Goal: Transaction & Acquisition: Purchase product/service

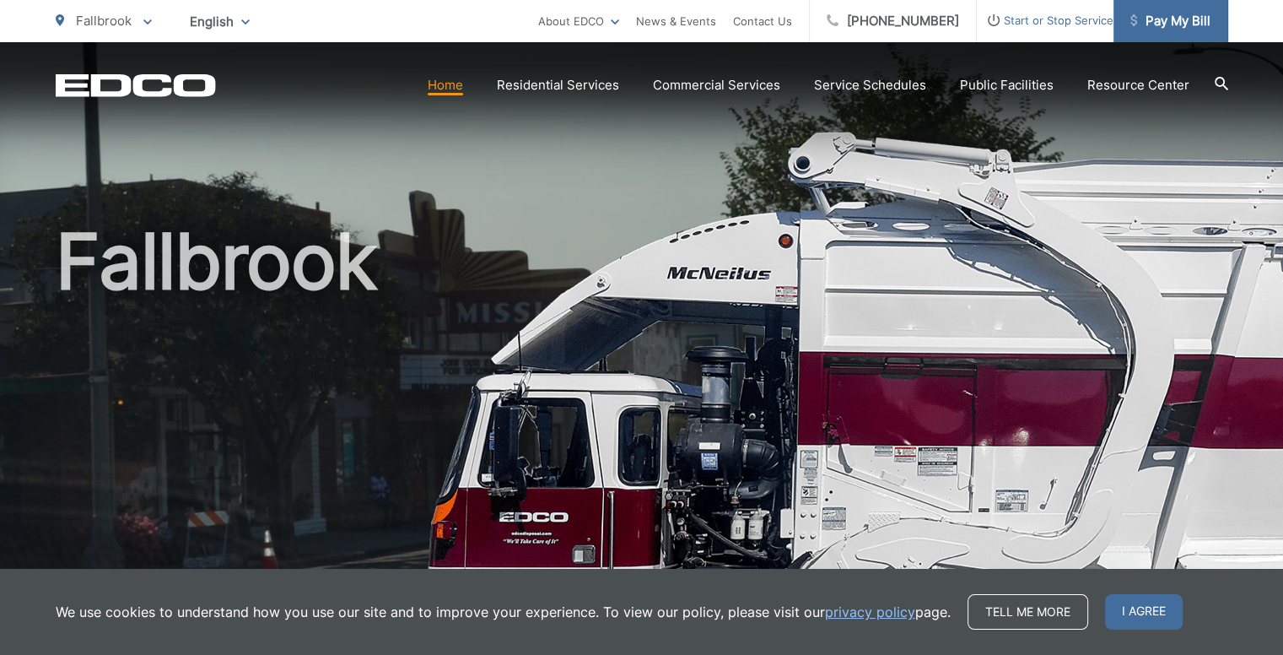
click at [1161, 17] on span "Pay My Bill" at bounding box center [1171, 21] width 80 height 20
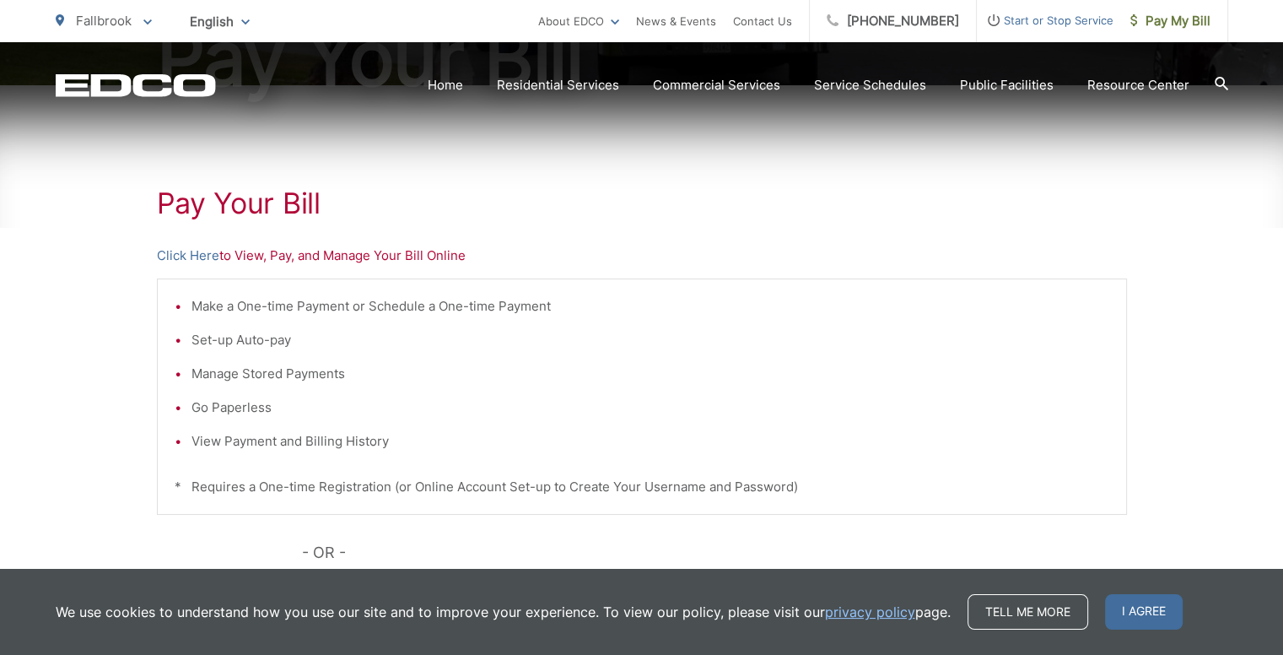
scroll to position [253, 0]
click at [1137, 612] on span "I agree" at bounding box center [1144, 611] width 78 height 35
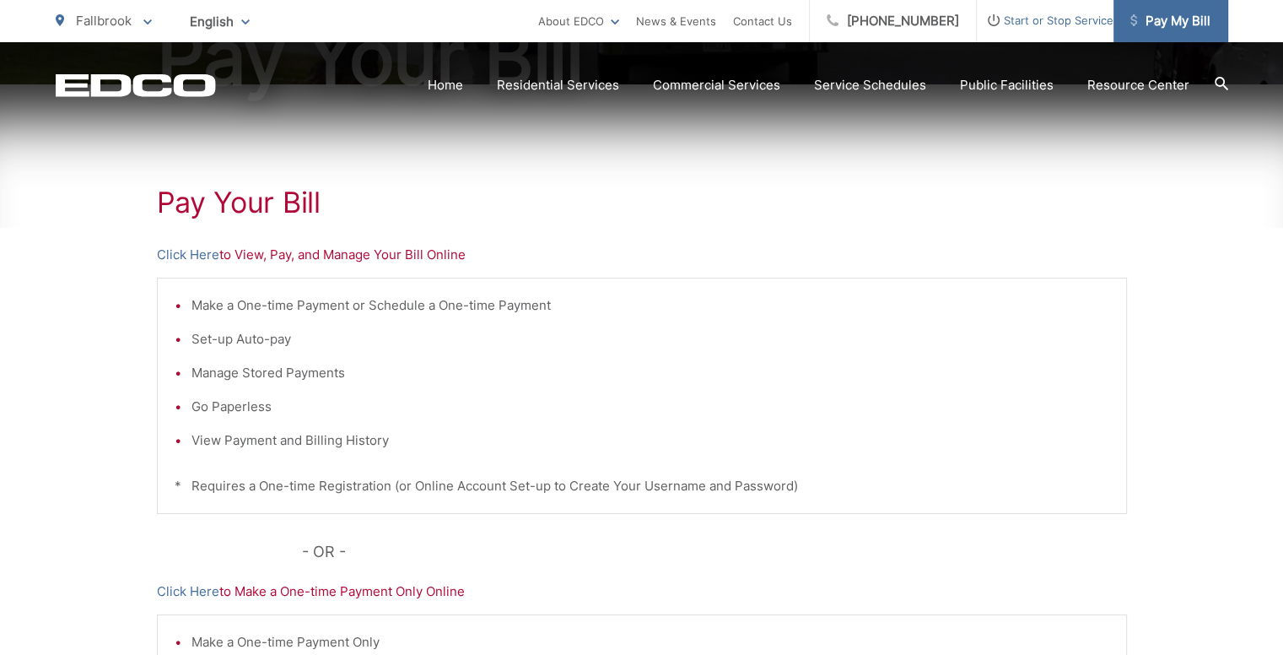
click at [1197, 24] on span "Pay My Bill" at bounding box center [1171, 21] width 80 height 20
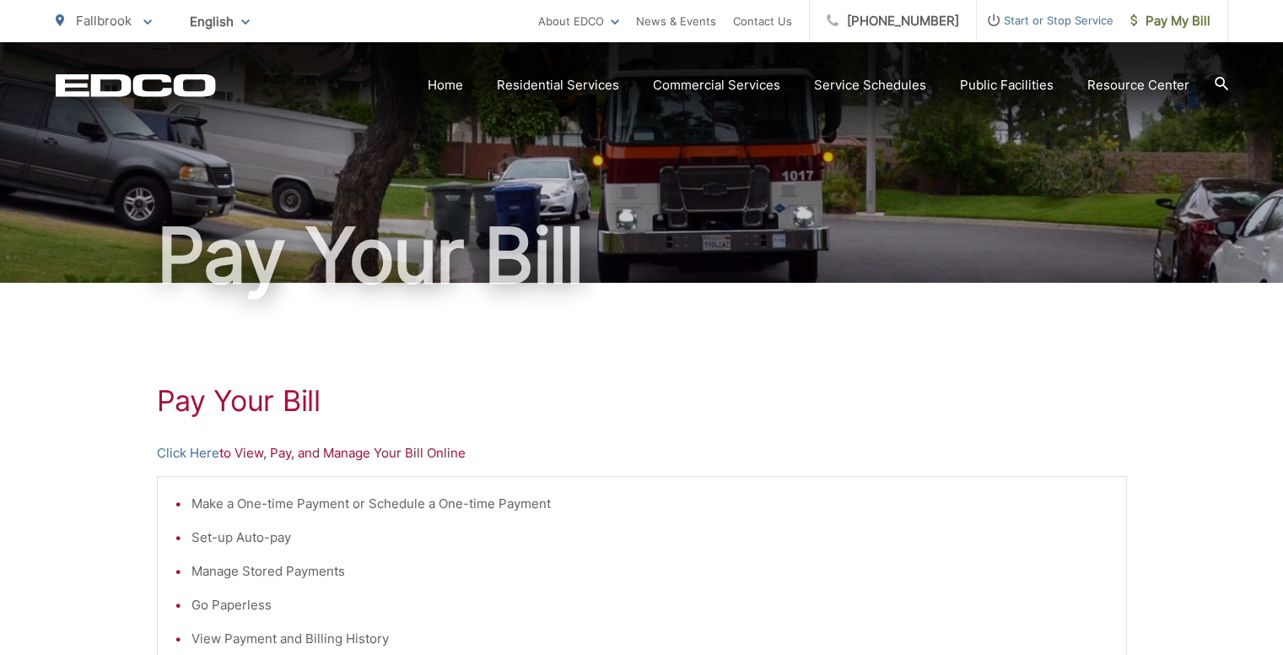
scroll to position [84, 0]
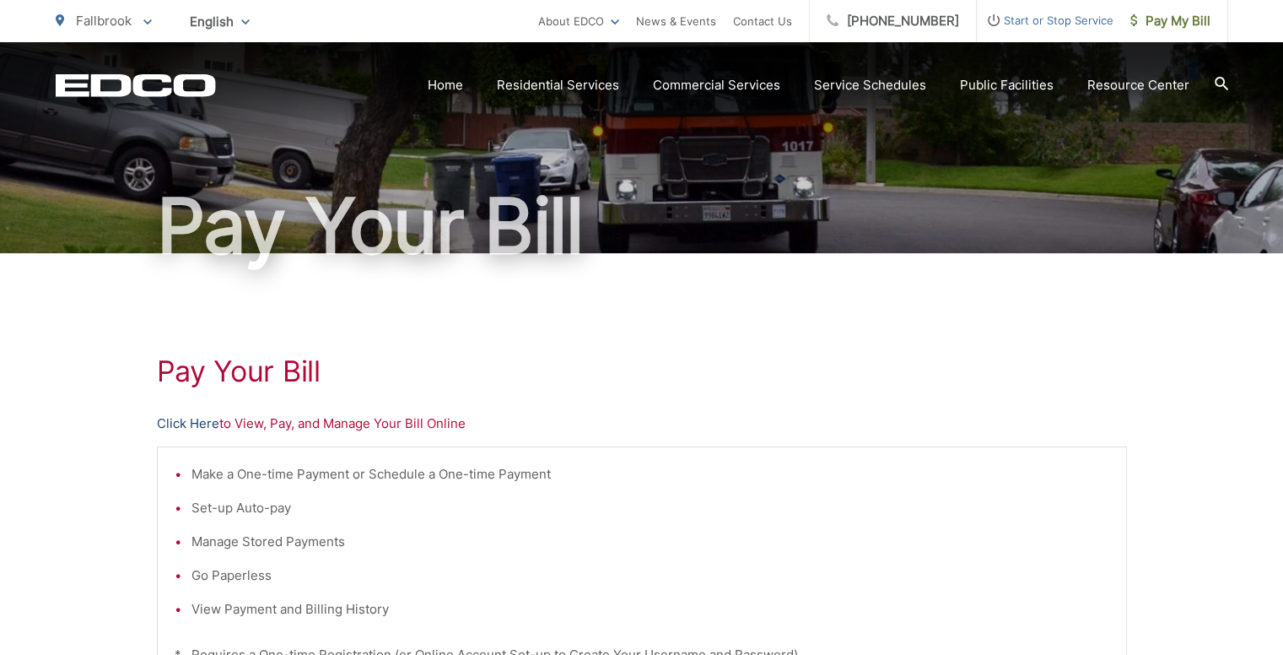
click at [193, 421] on link "Click Here" at bounding box center [188, 423] width 62 height 20
